Goal: Find specific page/section: Find specific page/section

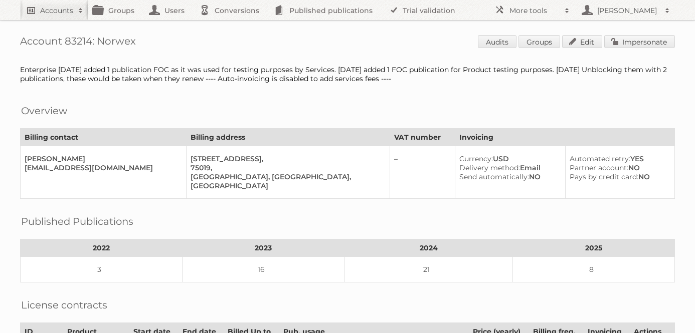
click at [48, 10] on h2 "Accounts" at bounding box center [56, 11] width 33 height 10
type input"] "jafra"
click at [231, 26] on input "Search" at bounding box center [238, 33] width 15 height 15
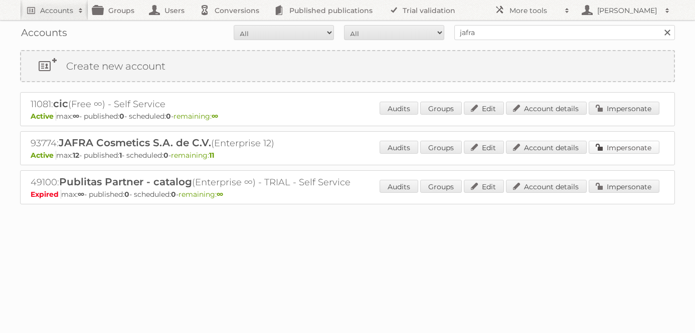
click at [634, 146] on link "Impersonate" at bounding box center [623, 147] width 71 height 13
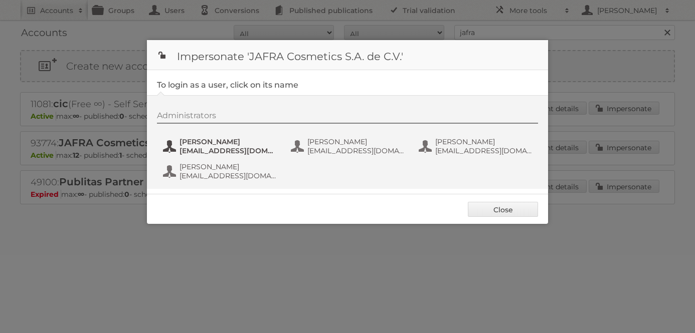
click at [206, 143] on span "[PERSON_NAME]" at bounding box center [227, 141] width 97 height 9
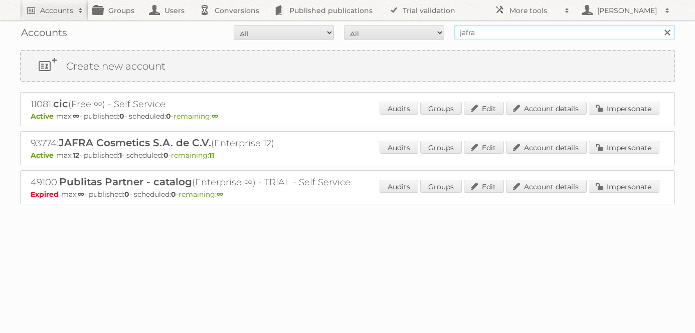
click at [516, 31] on input "jafra" at bounding box center [564, 32] width 221 height 15
type input "soriana"
click at [659, 25] on input "Search" at bounding box center [666, 32] width 15 height 15
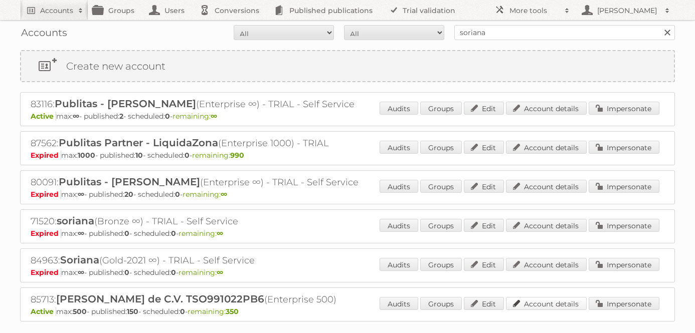
click at [559, 300] on link "Account details" at bounding box center [546, 303] width 81 height 13
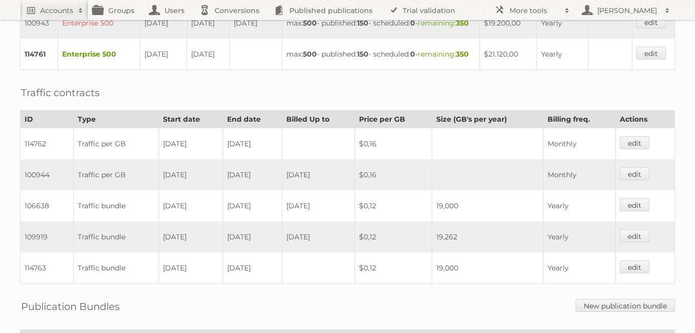
scroll to position [450, 0]
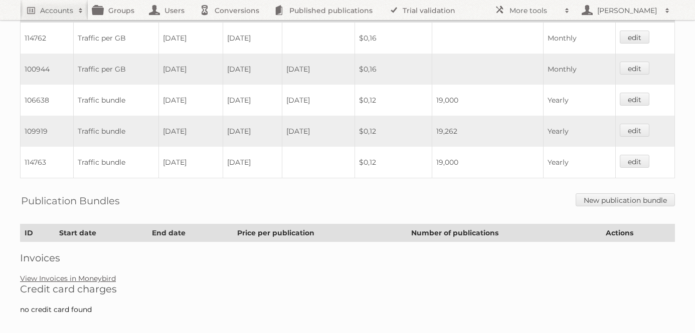
click at [94, 274] on link "View Invoices in Moneybird" at bounding box center [68, 278] width 96 height 9
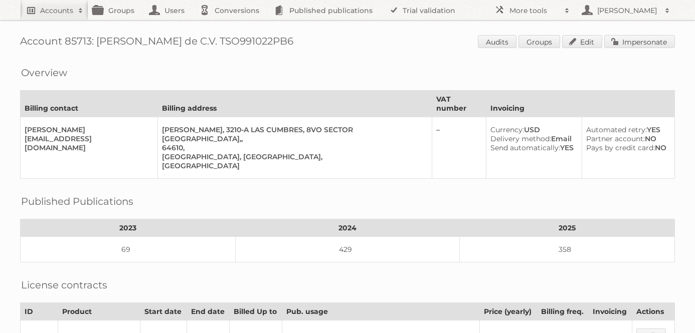
click at [42, 4] on link "Accounts" at bounding box center [54, 10] width 68 height 20
type input"] "chedraui"
click at [231, 26] on input "Search" at bounding box center [238, 33] width 15 height 15
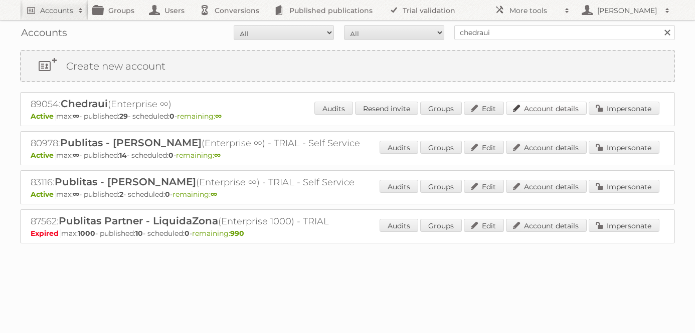
click at [543, 107] on link "Account details" at bounding box center [546, 108] width 81 height 13
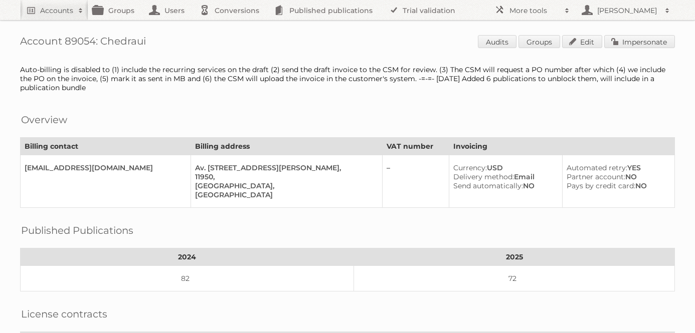
scroll to position [653, 0]
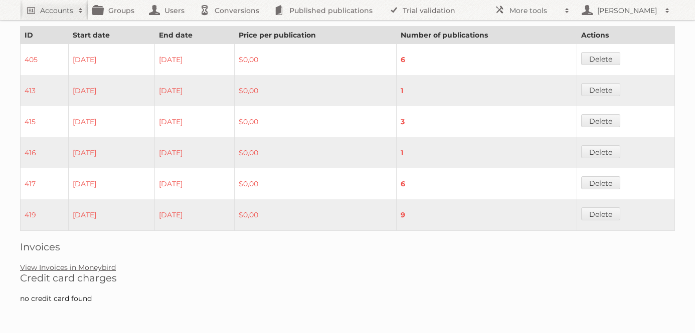
click at [93, 269] on link "View Invoices in Moneybird" at bounding box center [68, 267] width 96 height 9
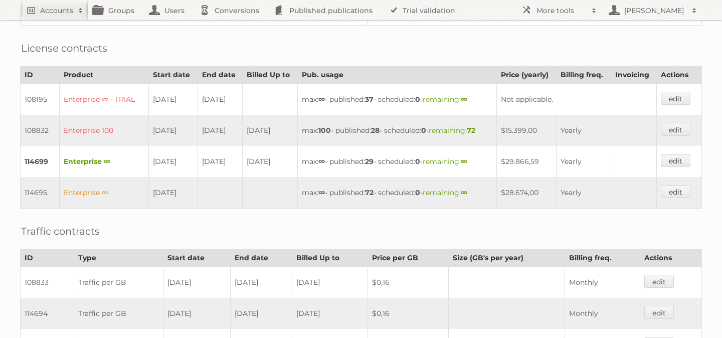
scroll to position [256, 0]
